Goal: Book appointment/travel/reservation

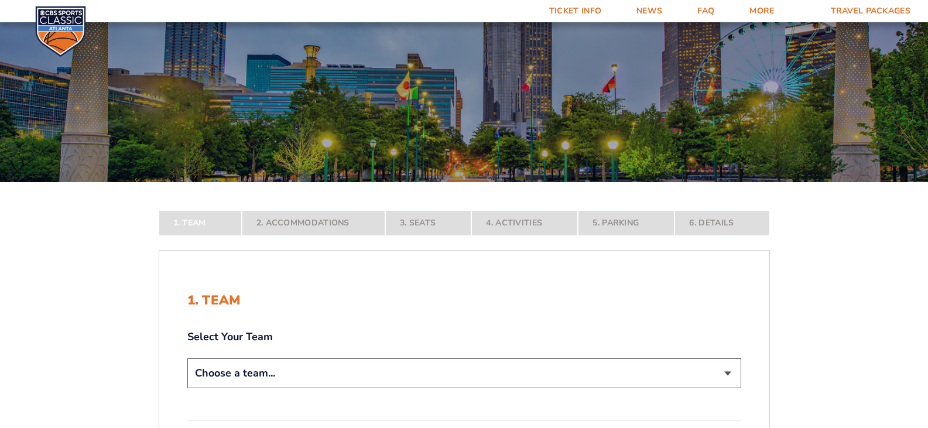
scroll to position [117, 0]
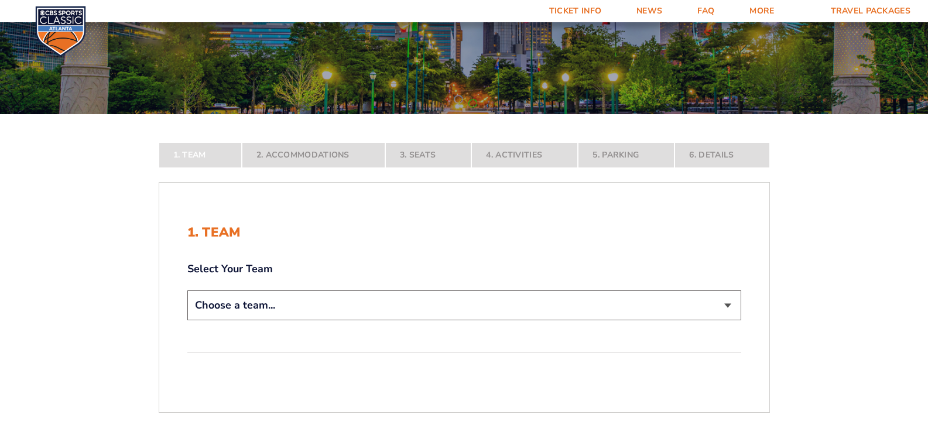
click at [449, 308] on select "Choose a team... [US_STATE] Wildcats [US_STATE] State Buckeyes [US_STATE] Tar H…" at bounding box center [464, 305] width 554 height 30
select select "12756"
click at [187, 320] on select "Choose a team... [US_STATE] Wildcats [US_STATE] State Buckeyes [US_STATE] Tar H…" at bounding box center [464, 305] width 554 height 30
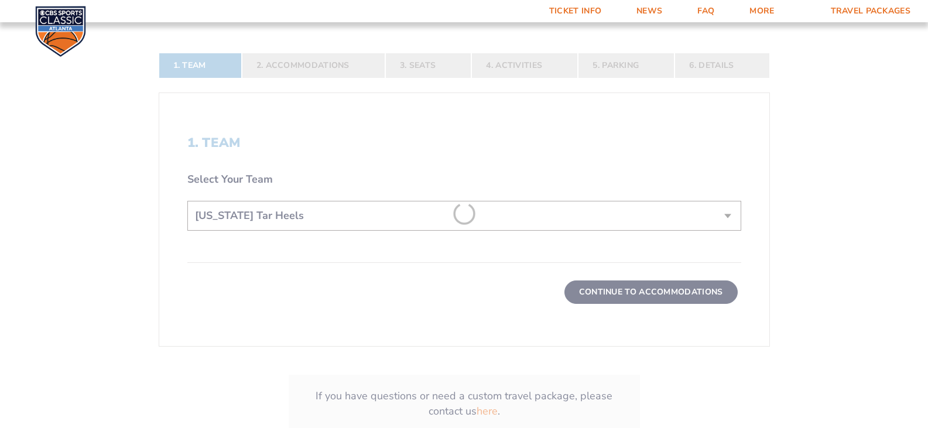
scroll to position [293, 0]
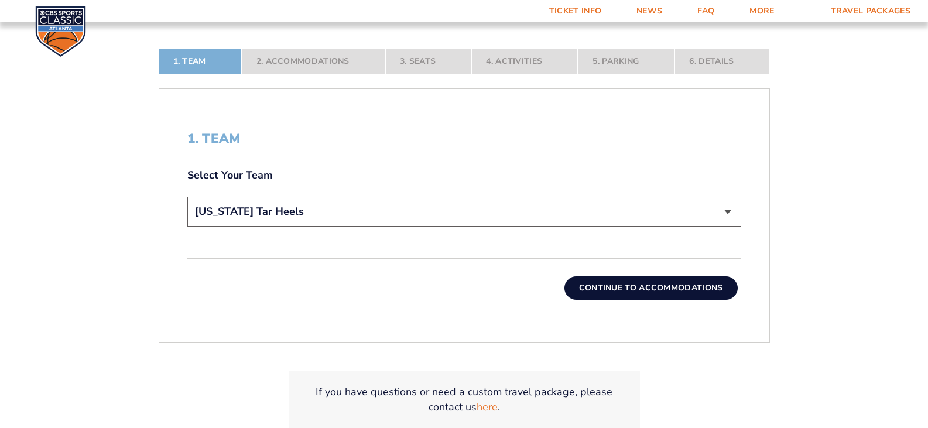
click at [658, 286] on button "Continue To Accommodations" at bounding box center [651, 287] width 173 height 23
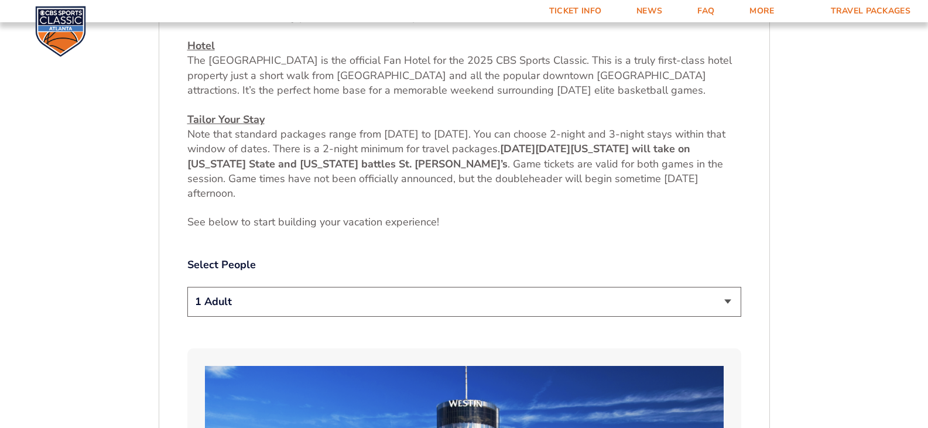
scroll to position [495, 0]
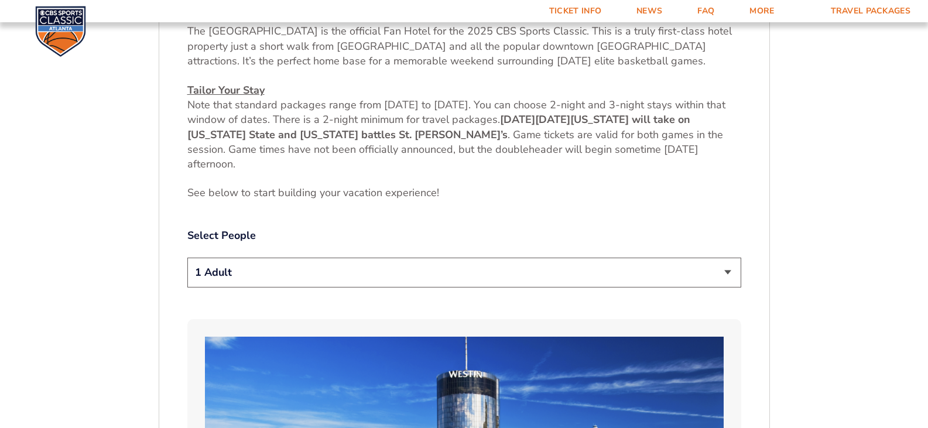
click at [723, 275] on select "1 Adult 2 Adults 3 Adults 4 Adults 2 Adults + 1 Child 2 Adults + 2 Children 2 A…" at bounding box center [464, 273] width 554 height 30
select select "2 Adults"
click at [187, 258] on select "1 Adult 2 Adults 3 Adults 4 Adults 2 Adults + 1 Child 2 Adults + 2 Children 2 A…" at bounding box center [464, 273] width 554 height 30
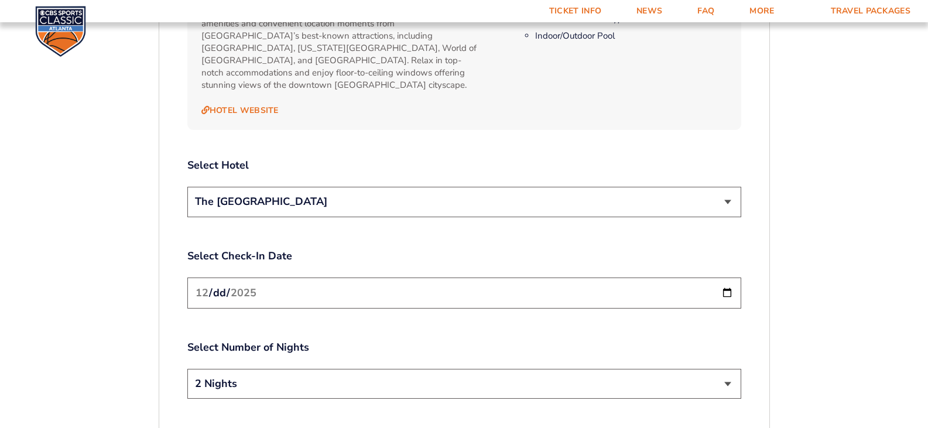
scroll to position [1315, 0]
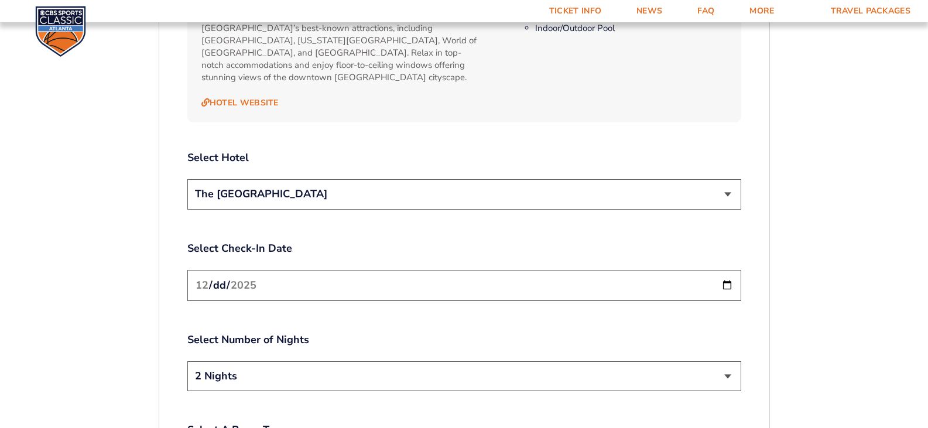
click at [723, 279] on input "[DATE]" at bounding box center [464, 285] width 554 height 31
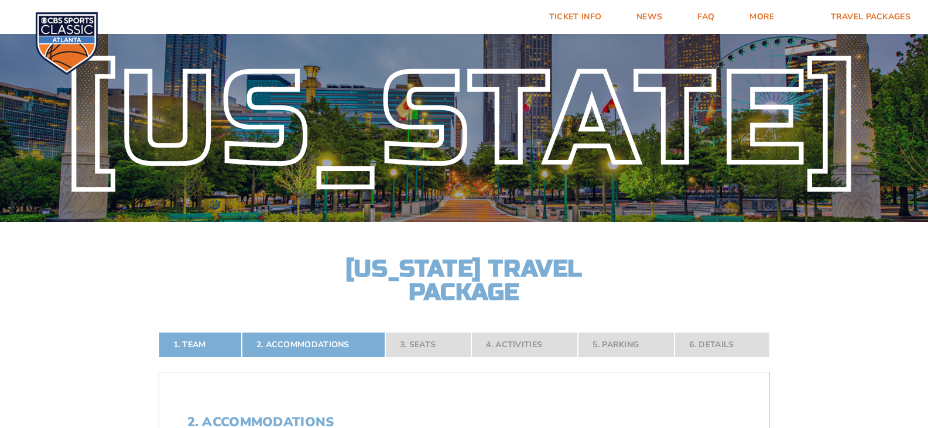
scroll to position [0, 0]
